Goal: Transaction & Acquisition: Purchase product/service

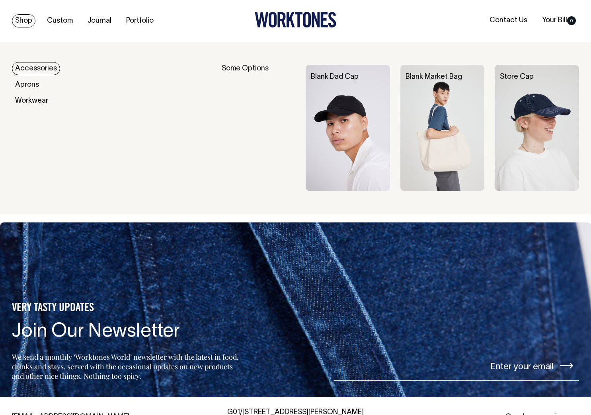
click at [349, 97] on img at bounding box center [348, 128] width 84 height 126
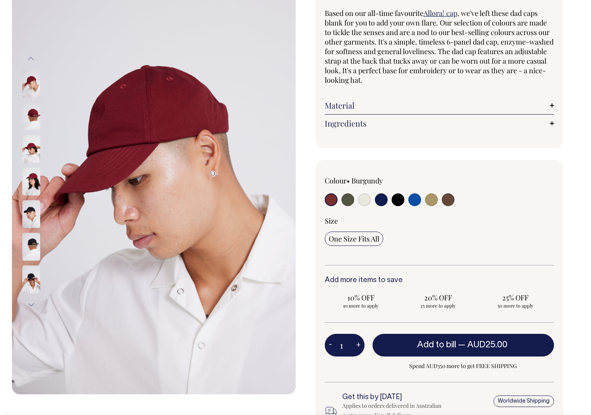
scroll to position [73, 0]
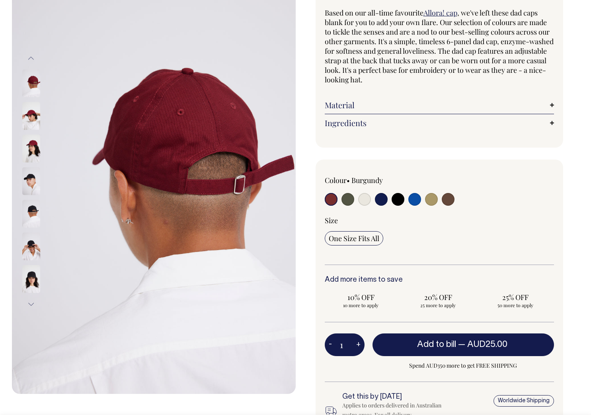
click at [435, 197] on input "radio" at bounding box center [431, 199] width 13 height 13
radio input "true"
select select "Washed Khaki"
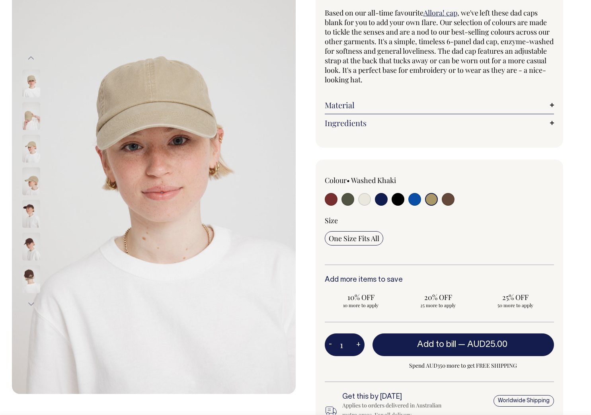
click at [421, 198] on input "radio" at bounding box center [414, 199] width 13 height 13
radio input "true"
select select "Worker Blue"
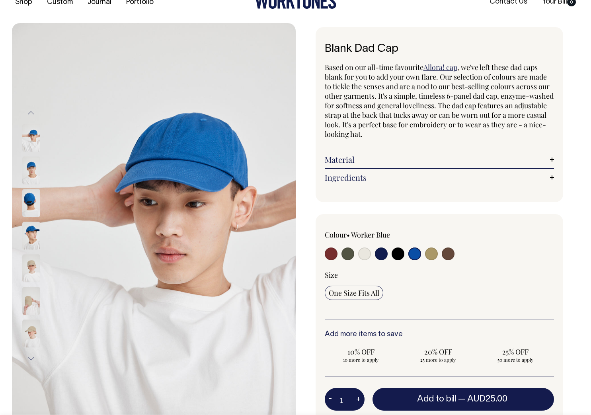
scroll to position [18, 0]
